Goal: Transaction & Acquisition: Purchase product/service

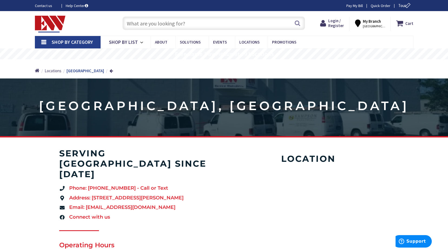
click at [162, 20] on input "text" at bounding box center [214, 24] width 183 height 14
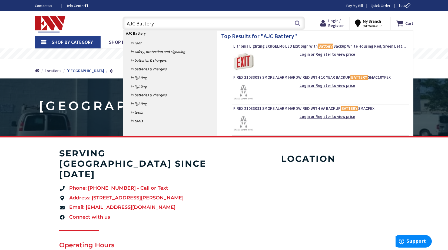
drag, startPoint x: 167, startPoint y: 24, endPoint x: 114, endPoint y: 27, distance: 53.1
click at [114, 27] on div "Toggle Nav AJC Battery AJC Battery Search Cart My Cart Close" at bounding box center [224, 23] width 387 height 18
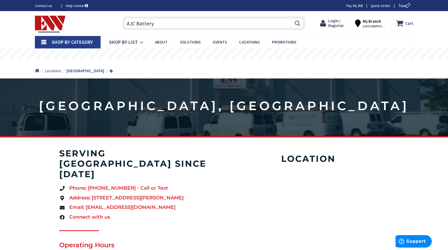
paste input "Mighty Max ML7-12 12V 7Ah Sealed Lead Acid"
type input "Mighty Max ML7-12 12V 7Ah Sealed Lead Acid Battery"
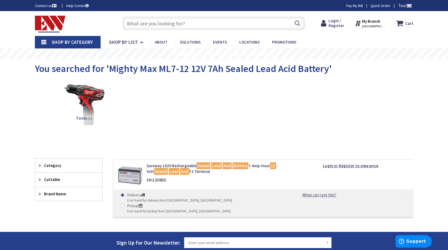
click at [132, 175] on img at bounding box center [130, 175] width 25 height 25
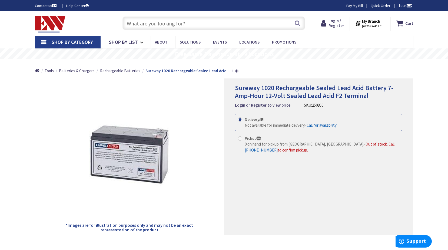
click at [376, 23] on strong "My Branch" at bounding box center [371, 21] width 18 height 5
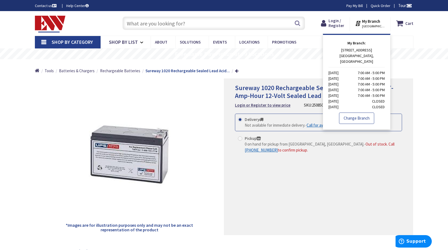
click at [366, 113] on link "Change Branch" at bounding box center [356, 118] width 35 height 11
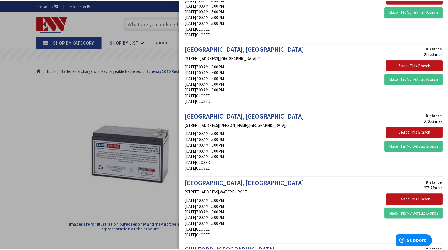
scroll to position [352, 0]
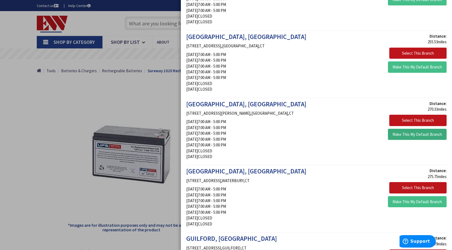
click at [405, 136] on button "Make This My Default Branch" at bounding box center [417, 134] width 59 height 11
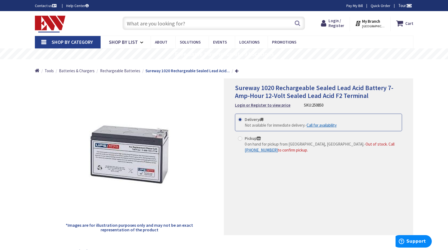
click at [377, 23] on strong "My Branch" at bounding box center [371, 21] width 18 height 5
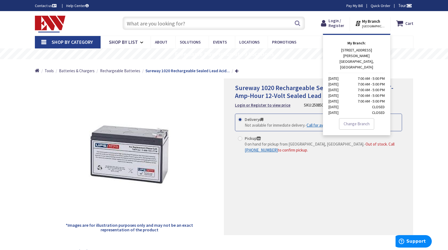
click at [377, 23] on strong "My Branch" at bounding box center [371, 21] width 18 height 5
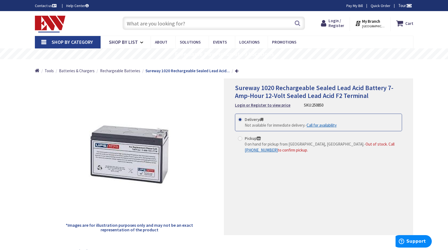
click at [375, 22] on strong "My Branch" at bounding box center [371, 21] width 18 height 5
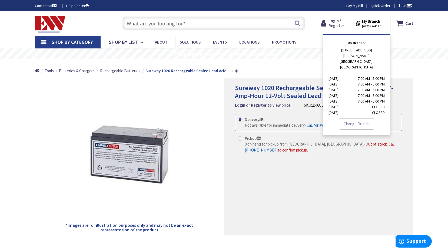
drag, startPoint x: 399, startPoint y: 114, endPoint x: 416, endPoint y: 114, distance: 17.6
click at [399, 115] on div "Delivery Not available for immediate delivery. - Call for availability" at bounding box center [318, 123] width 167 height 18
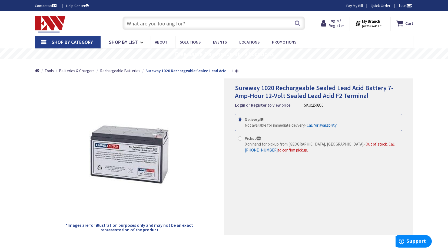
click at [236, 54] on rs-layer "Free Same Day Pickup at 19 Locations" at bounding box center [224, 54] width 99 height 6
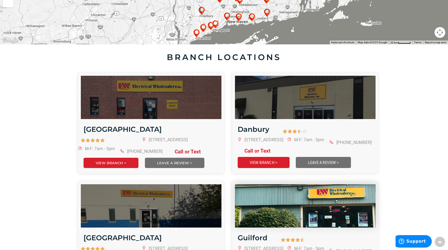
scroll to position [81, 0]
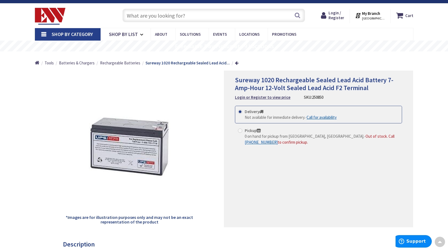
scroll to position [8, 0]
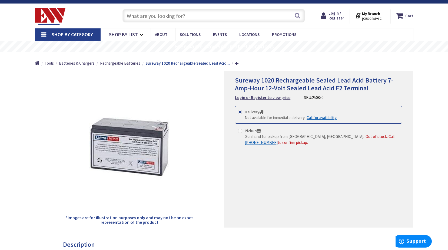
click at [375, 17] on span "[GEOGRAPHIC_DATA], [GEOGRAPHIC_DATA]" at bounding box center [373, 19] width 23 height 4
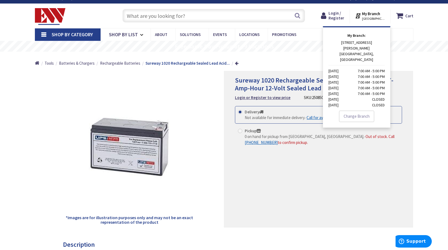
click at [351, 47] on p "75 HAMILTON STREET NEW HAVEN, CT Monday 7:00 AM - 5:00 PM Tuesday 7:00 AM - 5:0…" at bounding box center [357, 74] width 56 height 68
click at [417, 241] on span "Support" at bounding box center [416, 241] width 19 height 5
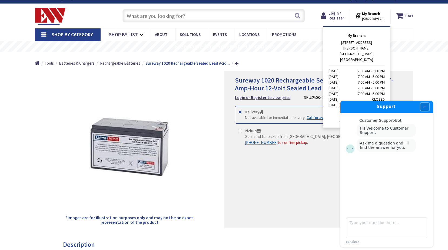
click at [425, 107] on icon "Minimize widget" at bounding box center [425, 107] width 2 height 0
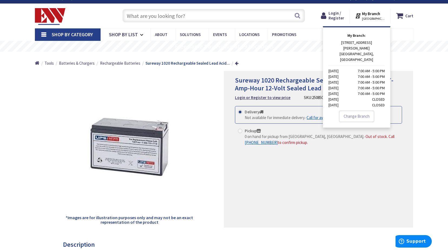
click at [324, 174] on div "Sureway 1020 Rechargeable Sealed Lead Acid Battery 7-Amp-Hour 12-Volt Sealed Le…" at bounding box center [318, 149] width 189 height 157
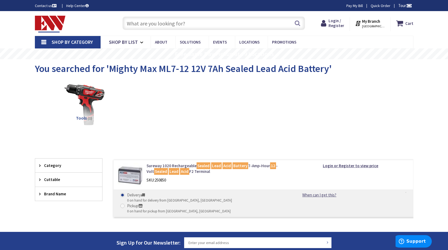
click at [257, 166] on link "Sureway 1020 Rechargeable Sealed Lead Acid Battery 7-Amp-Hour 12 -Volt Sealed L…" at bounding box center [216, 169] width 138 height 12
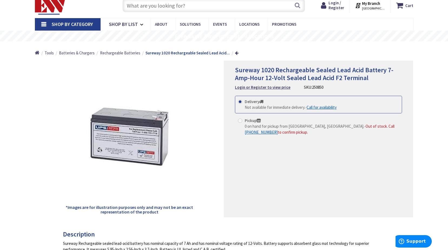
scroll to position [27, 0]
